Goal: Information Seeking & Learning: Find contact information

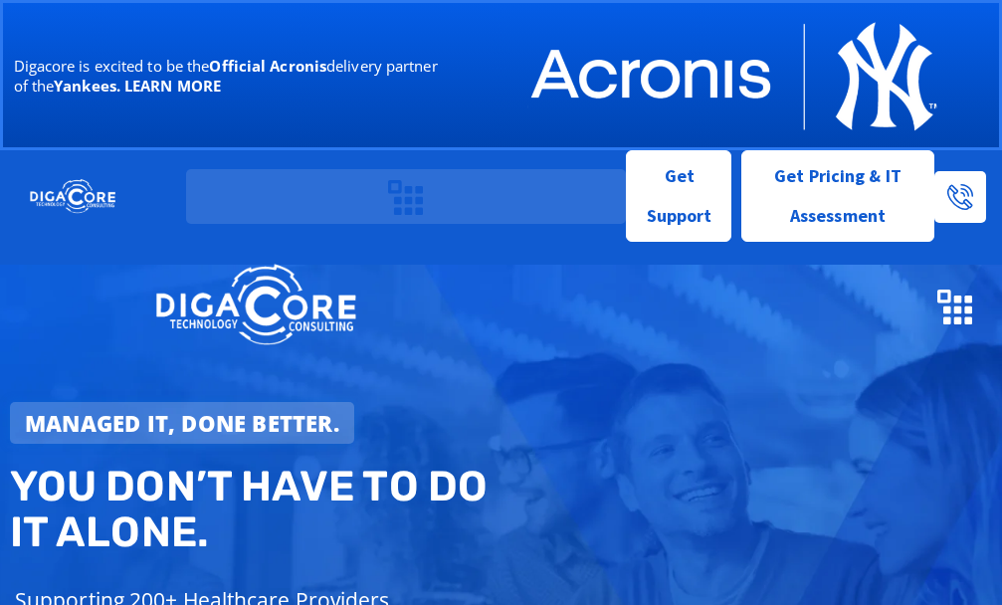
click at [470, 35] on div "Digacore is excited to be the Official Acronis delivery partner of the Yankees.…" at bounding box center [501, 75] width 1002 height 150
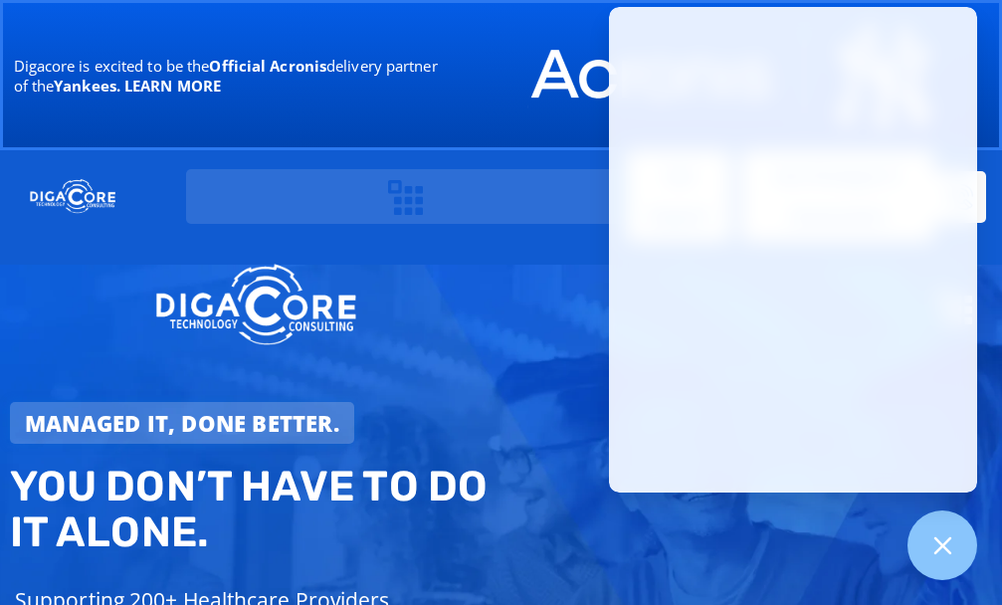
click at [576, 213] on div "Who We Are About Us Our Leadership Testimonials Blog Industries We Serve Health…" at bounding box center [406, 196] width 440 height 55
click at [585, 247] on div "Who We Are About Us Our Leadership Testimonials Blog Industries We Serve Health…" at bounding box center [501, 305] width 982 height 126
click at [929, 526] on div at bounding box center [943, 546] width 73 height 73
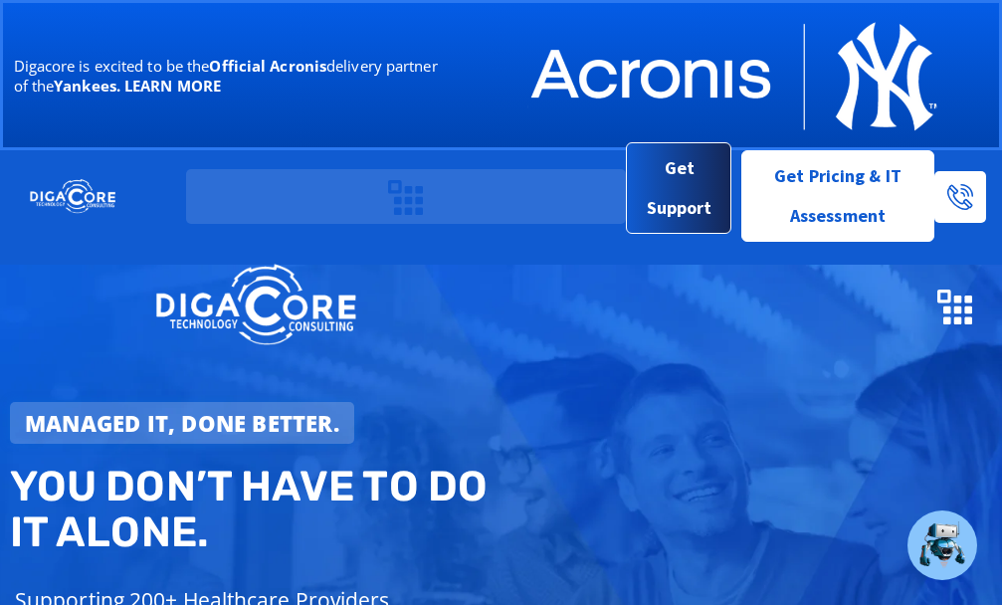
drag, startPoint x: 696, startPoint y: 286, endPoint x: 667, endPoint y: 233, distance: 60.1
click at [669, 239] on header "Digacore is excited to be the Official Acronis delivery partner of the Yankees.…" at bounding box center [501, 184] width 1002 height 369
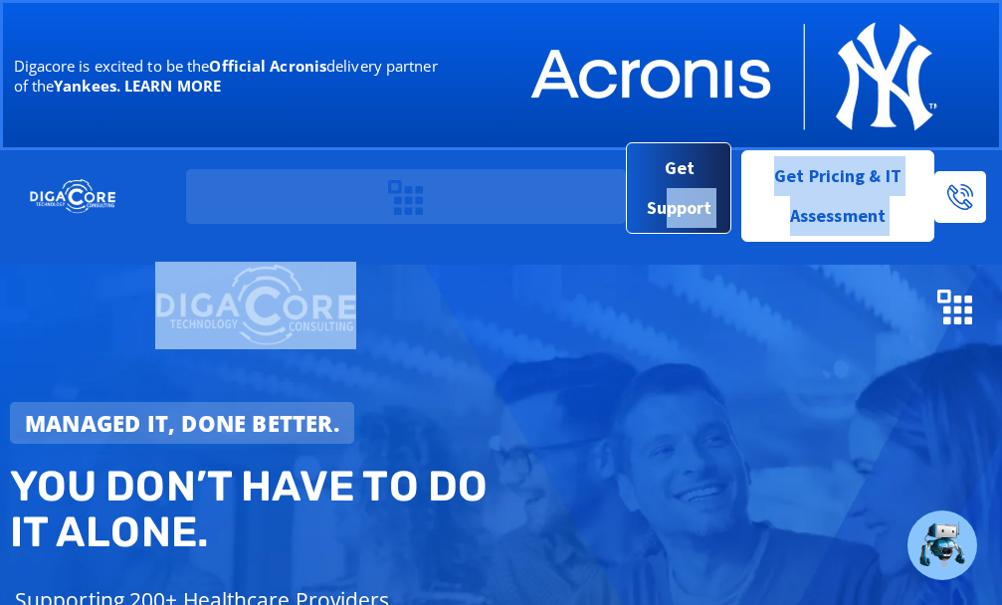
click at [664, 203] on span "Get Support" at bounding box center [679, 188] width 73 height 80
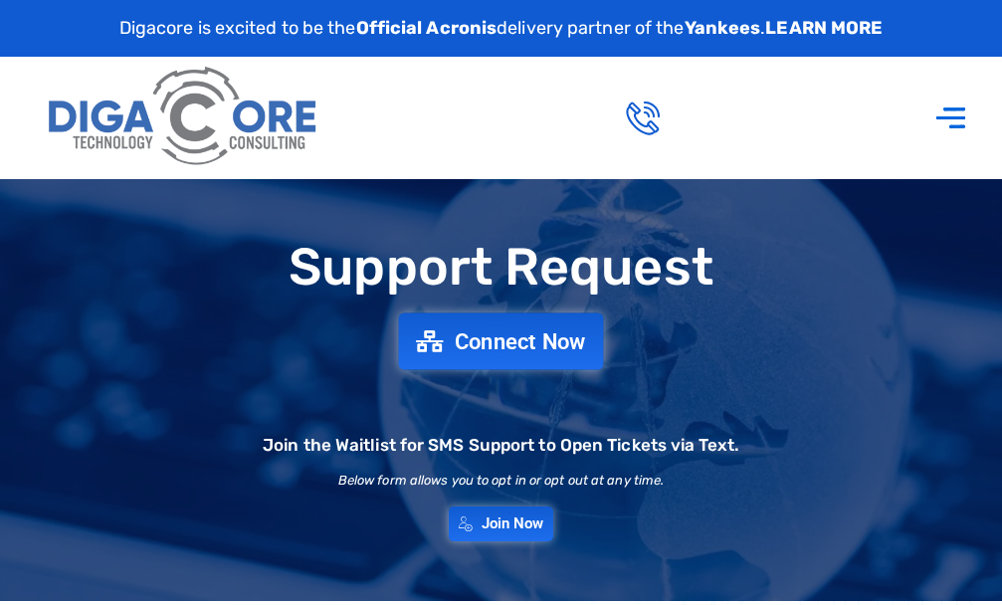
click at [537, 334] on span "Connect Now" at bounding box center [520, 341] width 131 height 22
